Goal: Find specific page/section: Find specific page/section

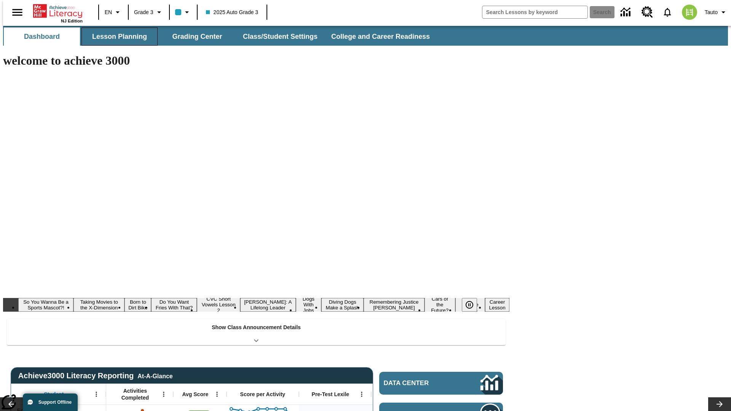
click at [116, 37] on button "Lesson Planning" at bounding box center [119, 36] width 76 height 18
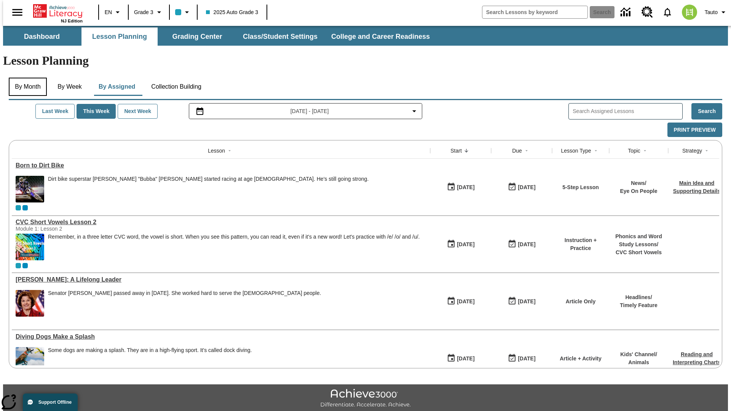
click at [25, 78] on button "By Month" at bounding box center [28, 87] width 38 height 18
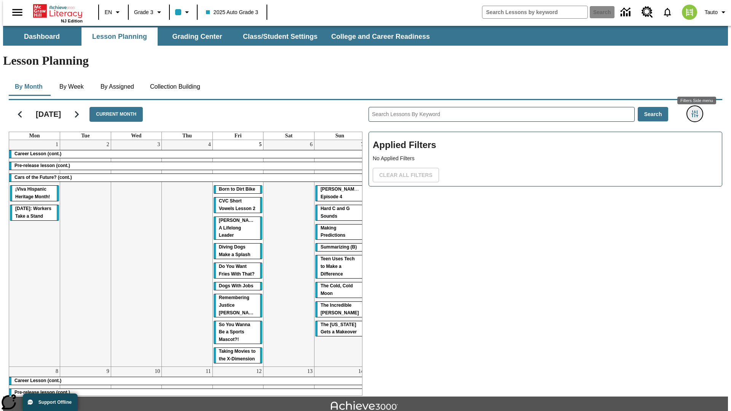
click at [697, 110] on icon "Filters Side menu" at bounding box center [694, 113] width 7 height 7
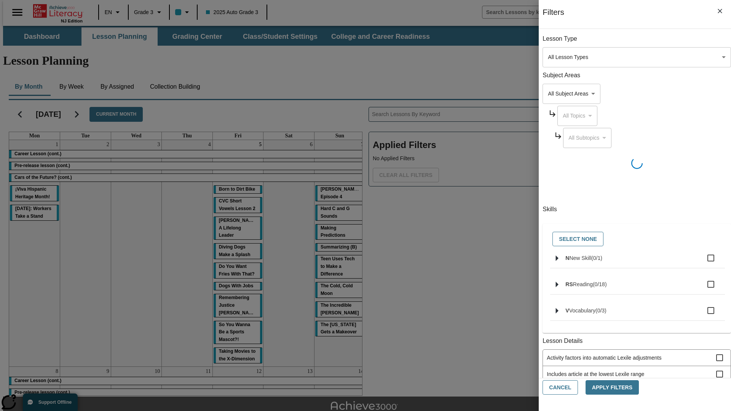
click at [548, 57] on body "Skip to main content NJ Edition EN Grade 3 2025 Auto Grade 3 Search 0 Tauto Das…" at bounding box center [365, 236] width 725 height 420
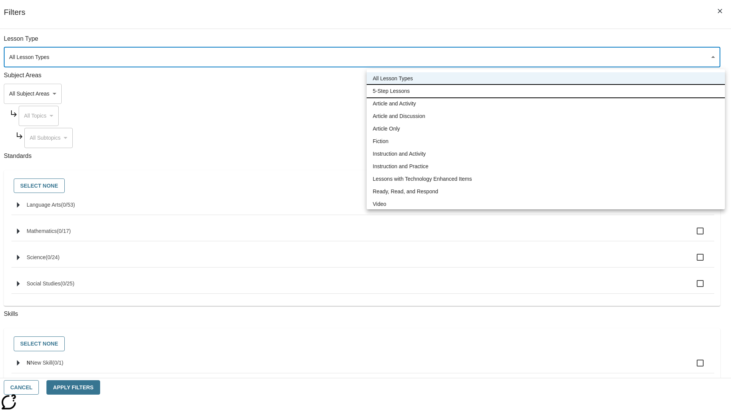
click at [545, 91] on li "5-Step Lessons" at bounding box center [545, 91] width 358 height 13
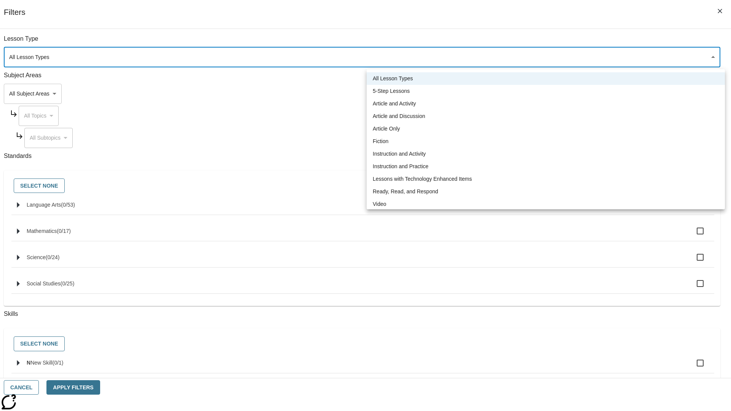
type input "1"
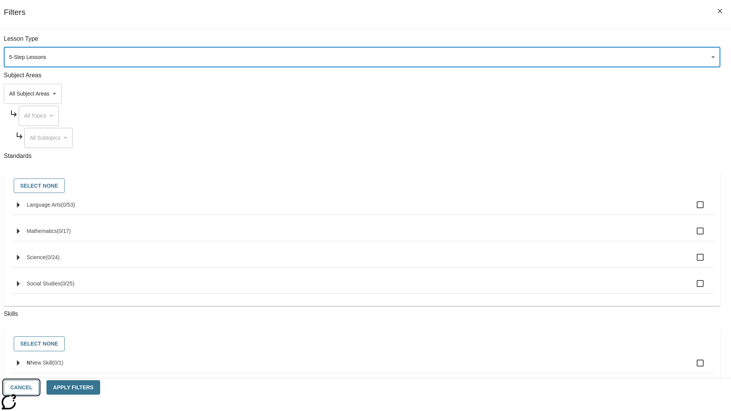
click at [39, 387] on button "Cancel" at bounding box center [21, 387] width 35 height 15
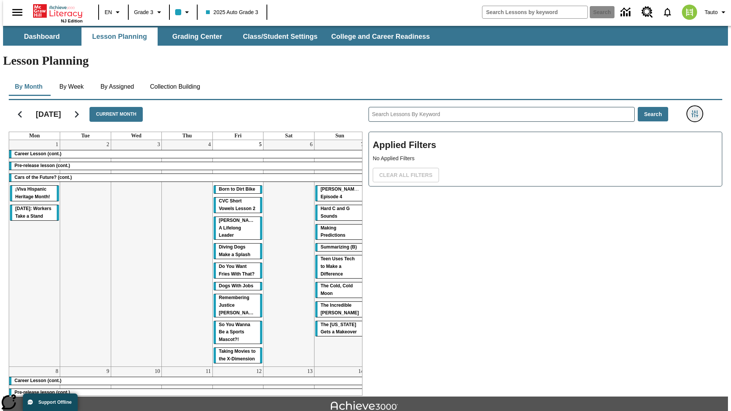
click at [697, 110] on icon "Filters Side menu" at bounding box center [694, 113] width 7 height 7
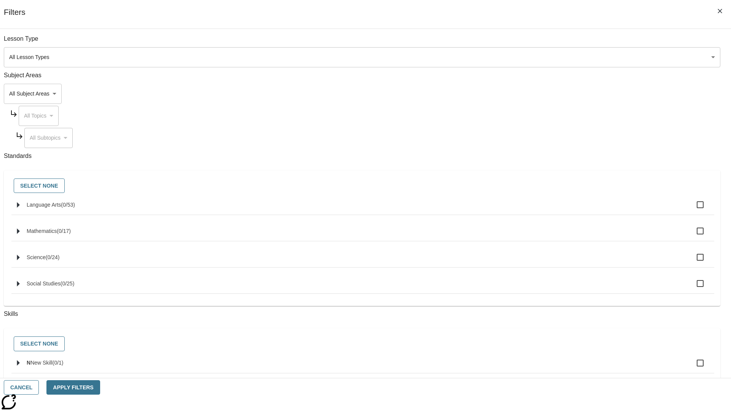
click at [548, 57] on body "Skip to main content NJ Edition EN Grade 3 2025 Auto Grade 3 Search 0 Tauto Das…" at bounding box center [365, 236] width 725 height 420
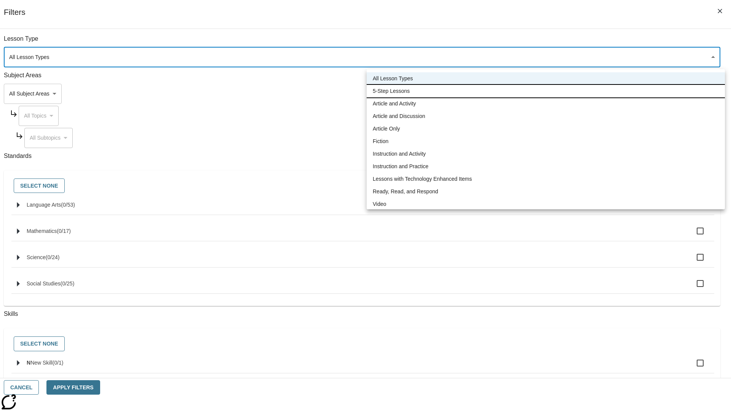
click at [545, 91] on li "5-Step Lessons" at bounding box center [545, 91] width 358 height 13
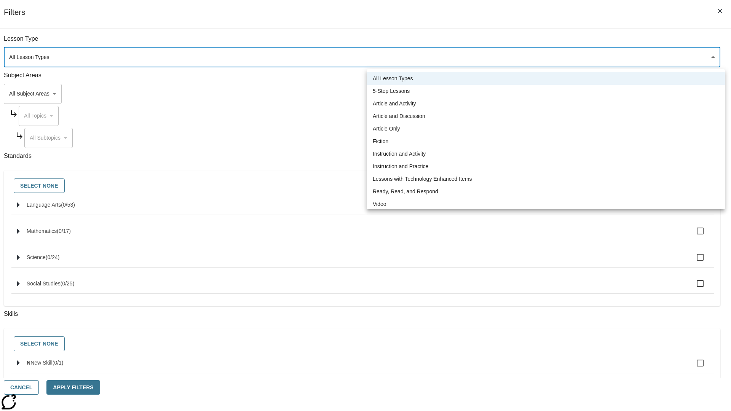
type input "1"
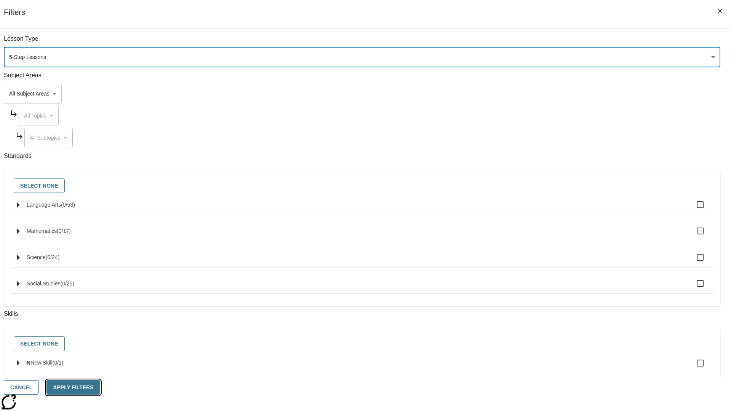
click at [100, 387] on button "Apply Filters" at bounding box center [72, 387] width 53 height 15
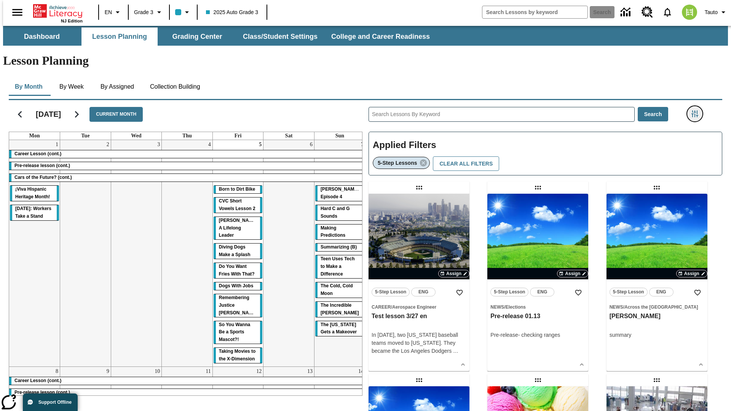
click at [697, 110] on icon "Filters Side menu" at bounding box center [694, 113] width 7 height 7
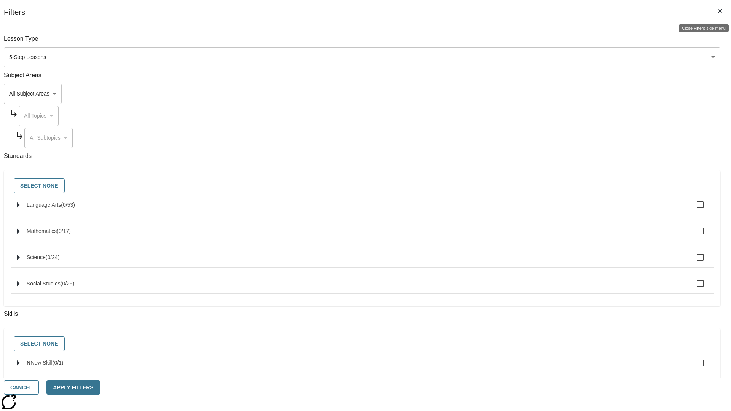
click at [720, 11] on icon "Close Filters side menu" at bounding box center [719, 11] width 5 height 5
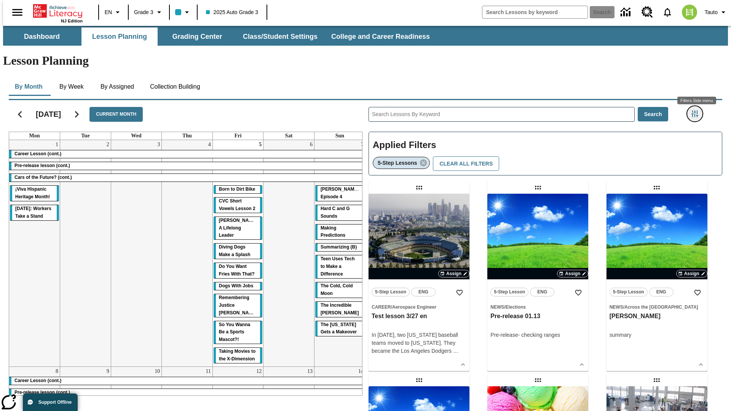
click at [697, 110] on icon "Filters Side menu" at bounding box center [694, 113] width 7 height 7
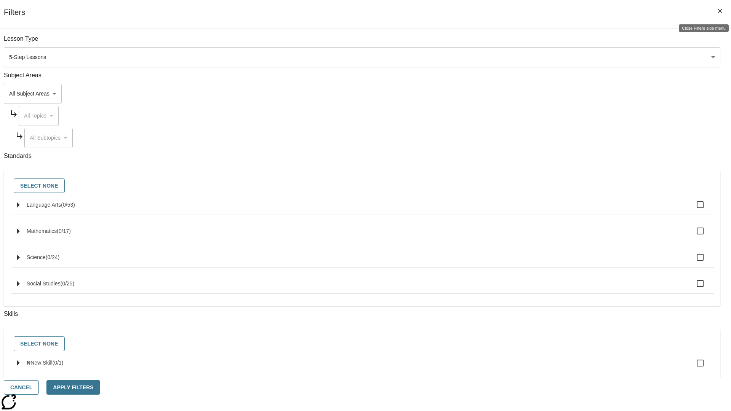
click at [720, 11] on icon "Close Filters side menu" at bounding box center [719, 11] width 5 height 5
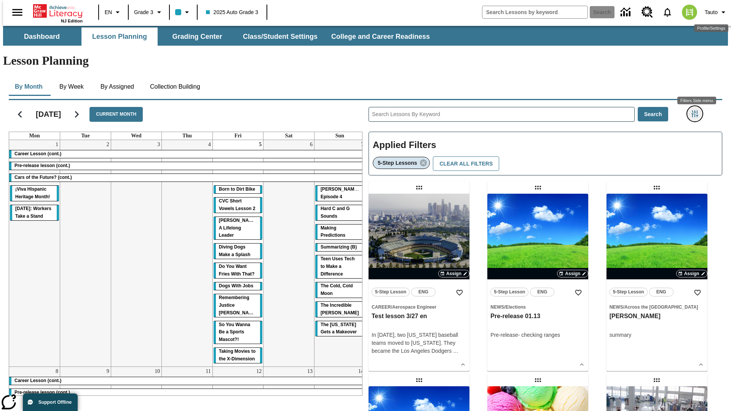
click at [697, 110] on icon "Filters Side menu" at bounding box center [694, 113] width 7 height 7
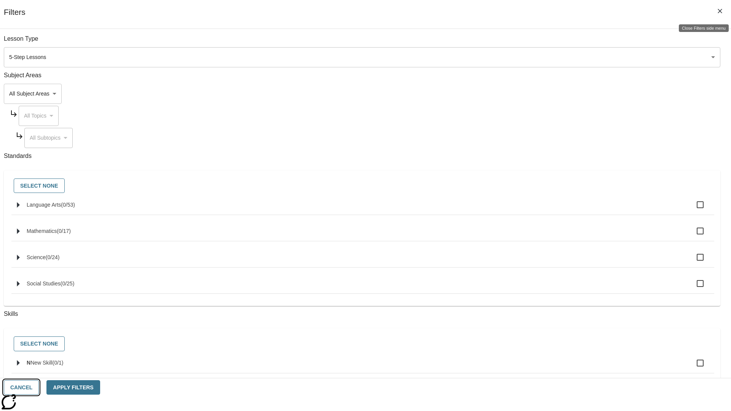
click at [39, 387] on button "Cancel" at bounding box center [21, 387] width 35 height 15
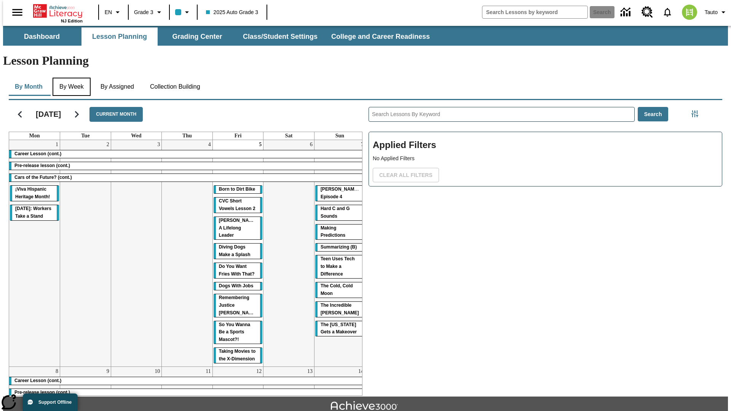
click at [70, 78] on button "By Week" at bounding box center [72, 87] width 38 height 18
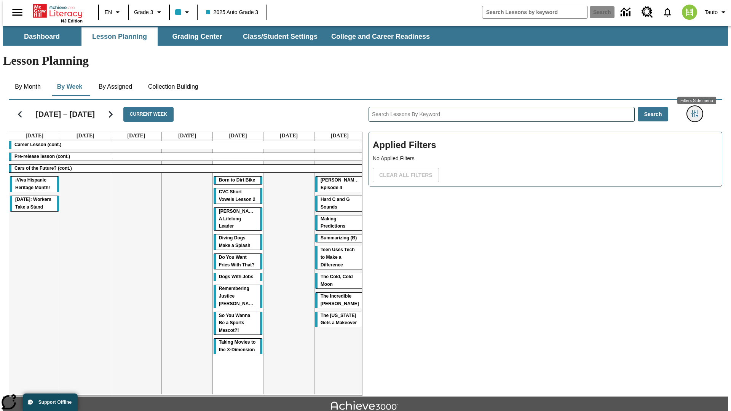
click at [697, 110] on icon "Filters Side menu" at bounding box center [694, 113] width 7 height 7
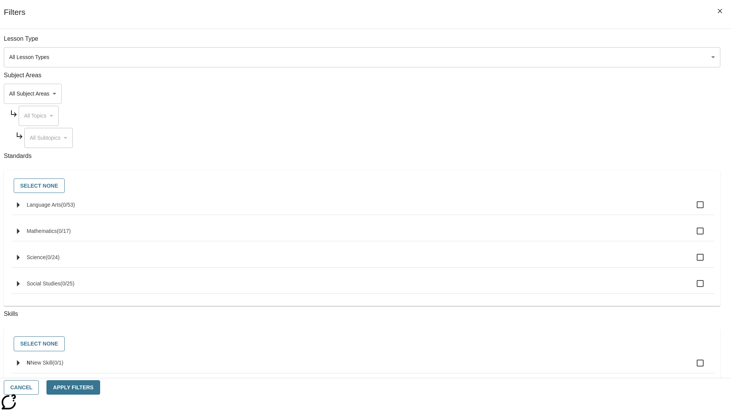
click at [548, 57] on body "Skip to main content NJ Edition EN Grade 3 2025 Auto Grade 3 Search 0 Tauto Das…" at bounding box center [365, 236] width 725 height 420
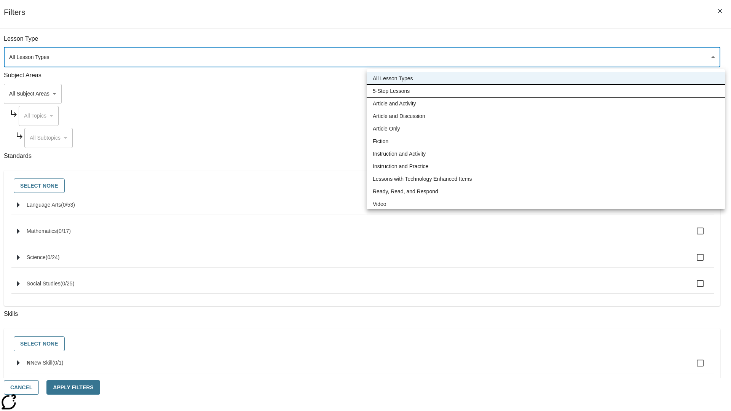
click at [545, 91] on li "5-Step Lessons" at bounding box center [545, 91] width 358 height 13
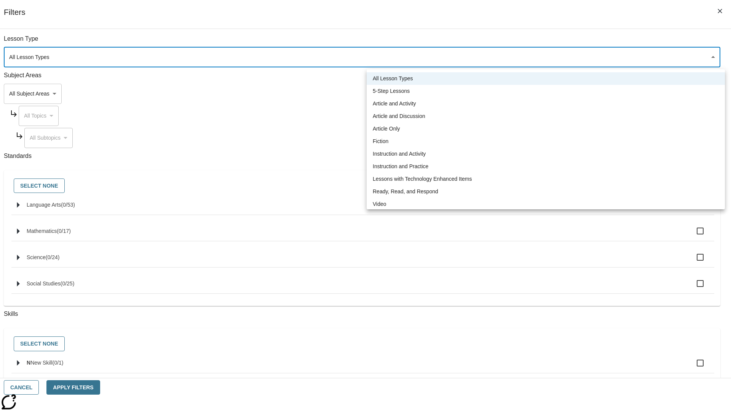
type input "1"
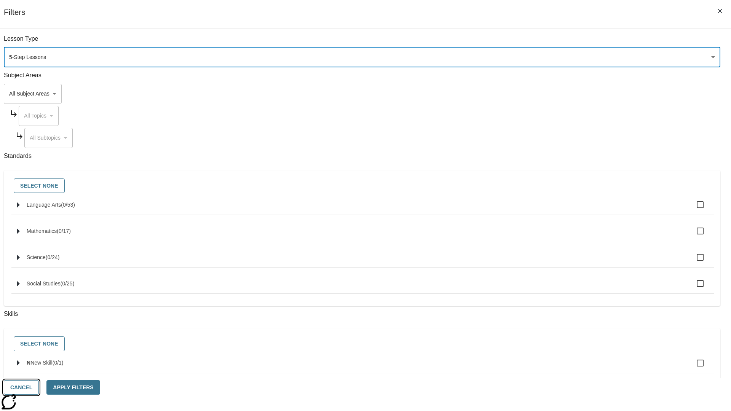
click at [39, 387] on button "Cancel" at bounding box center [21, 387] width 35 height 15
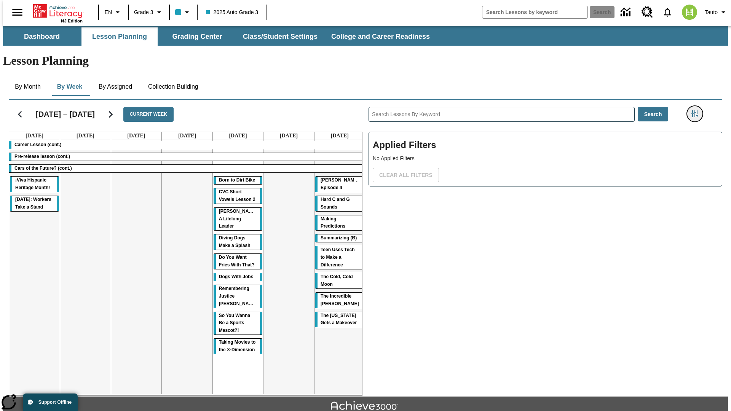
click at [697, 110] on icon "Filters Side menu" at bounding box center [694, 113] width 7 height 7
